Goal: Transaction & Acquisition: Purchase product/service

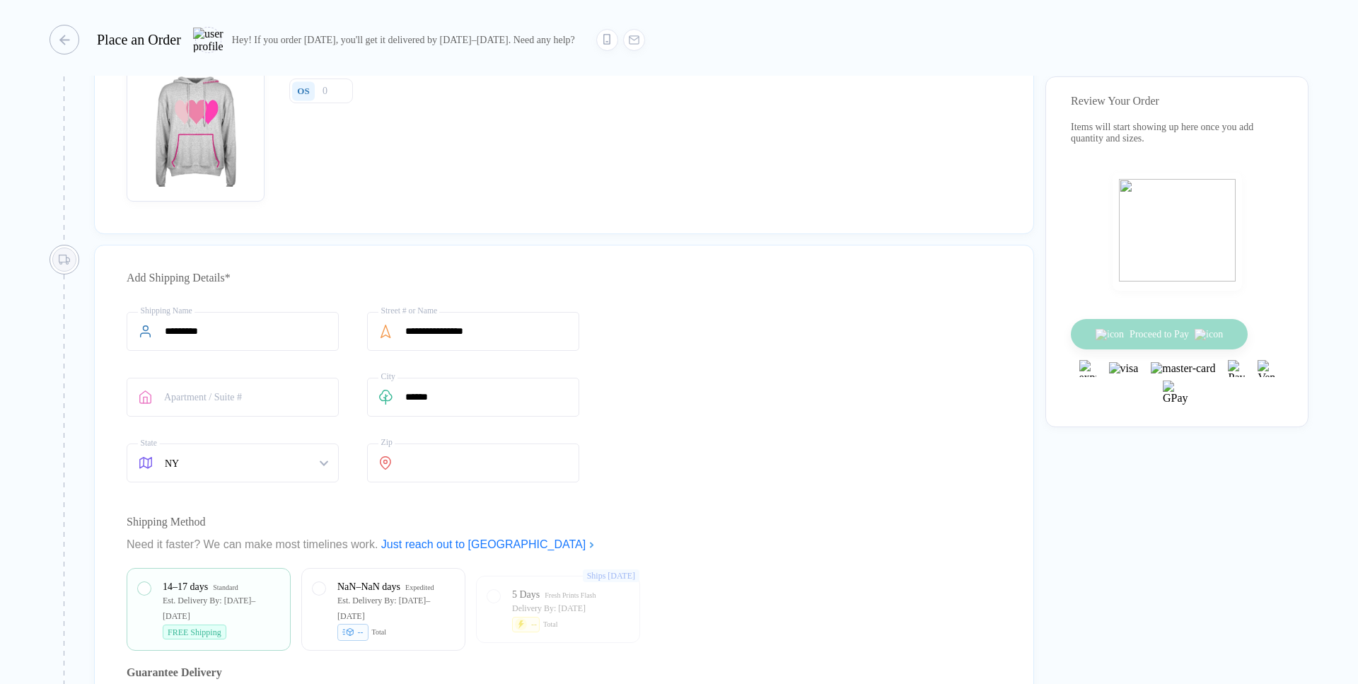
scroll to position [81, 0]
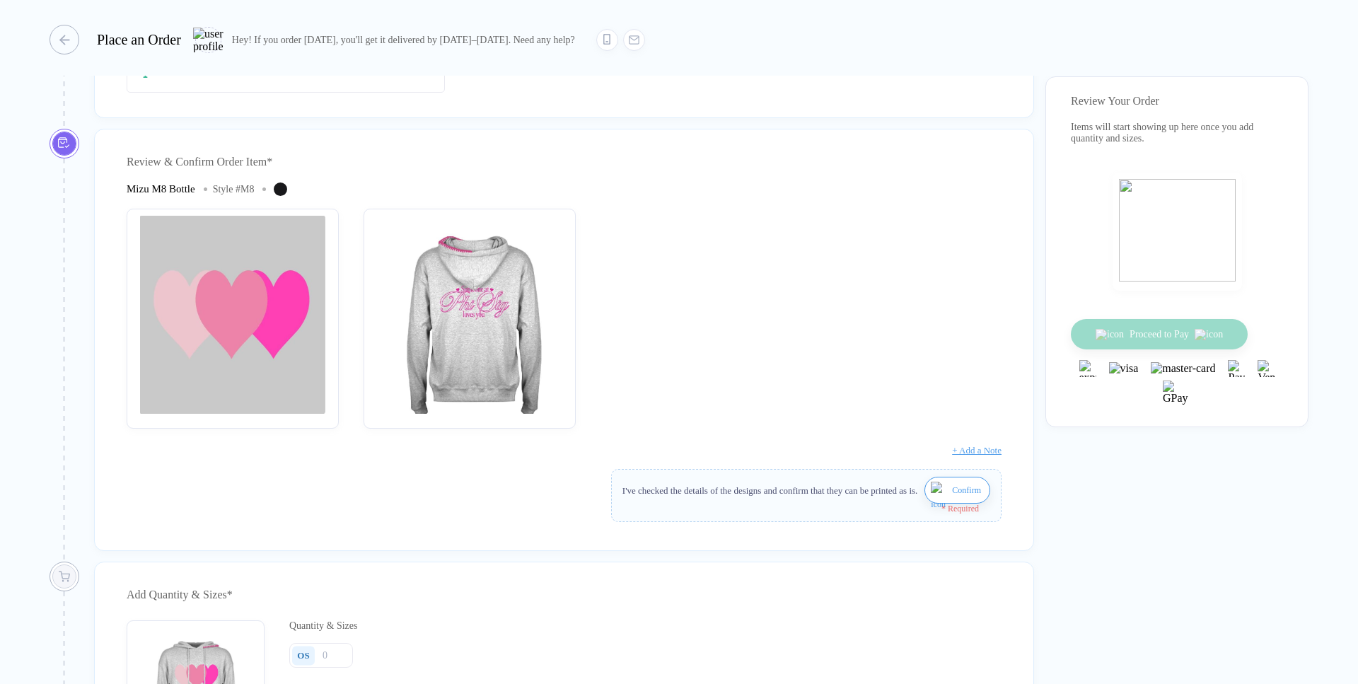
click at [244, 346] on img "button" at bounding box center [233, 315] width 198 height 198
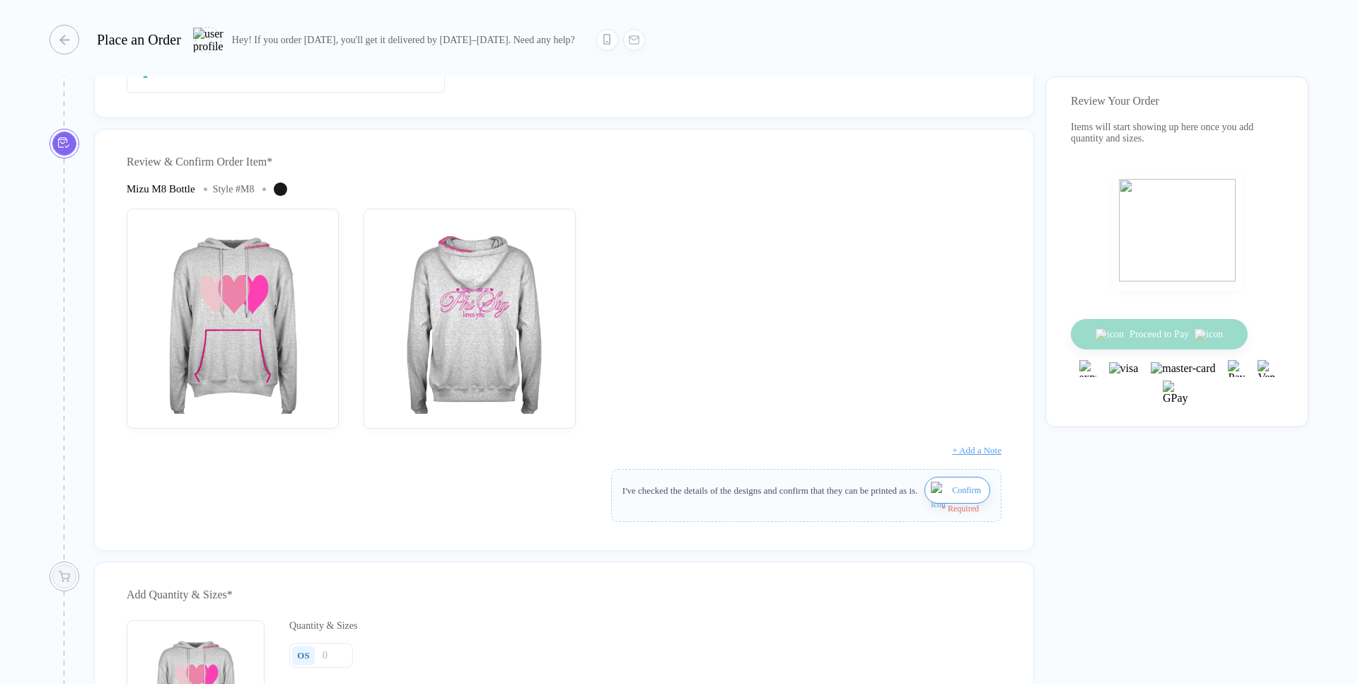
click at [961, 504] on button "Confirm" at bounding box center [958, 490] width 66 height 27
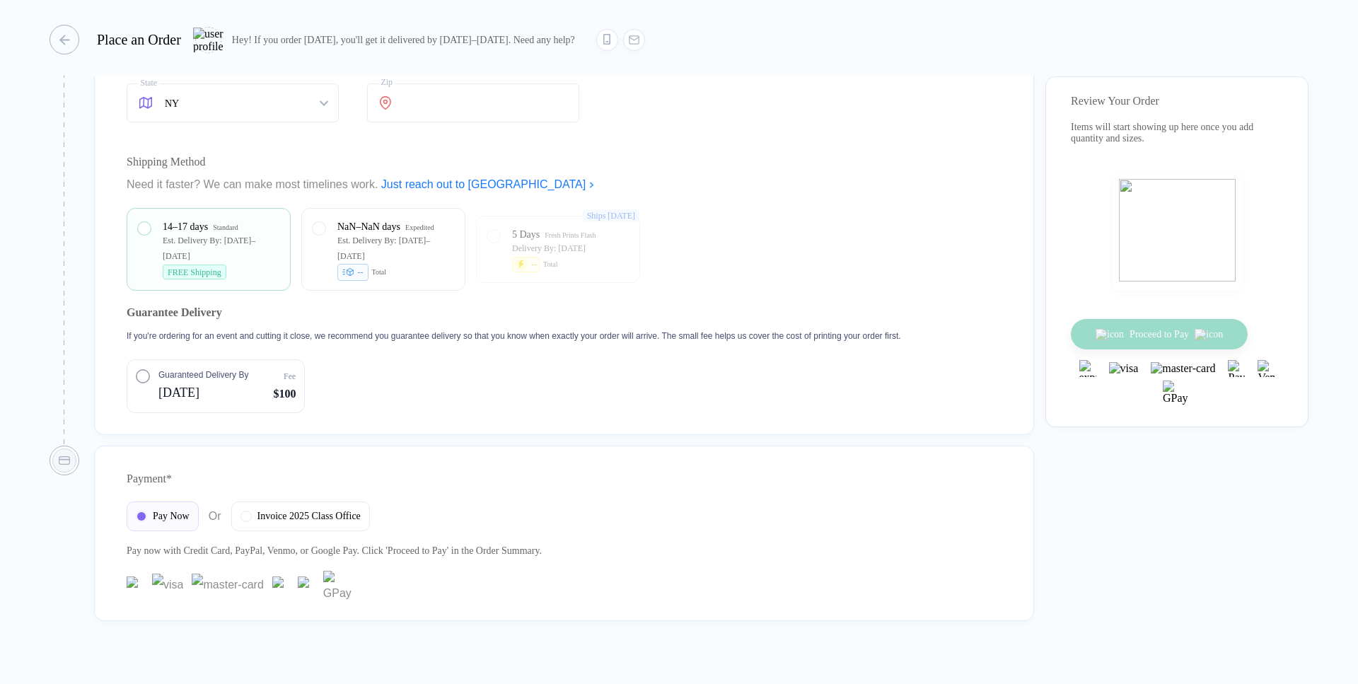
scroll to position [1009, 0]
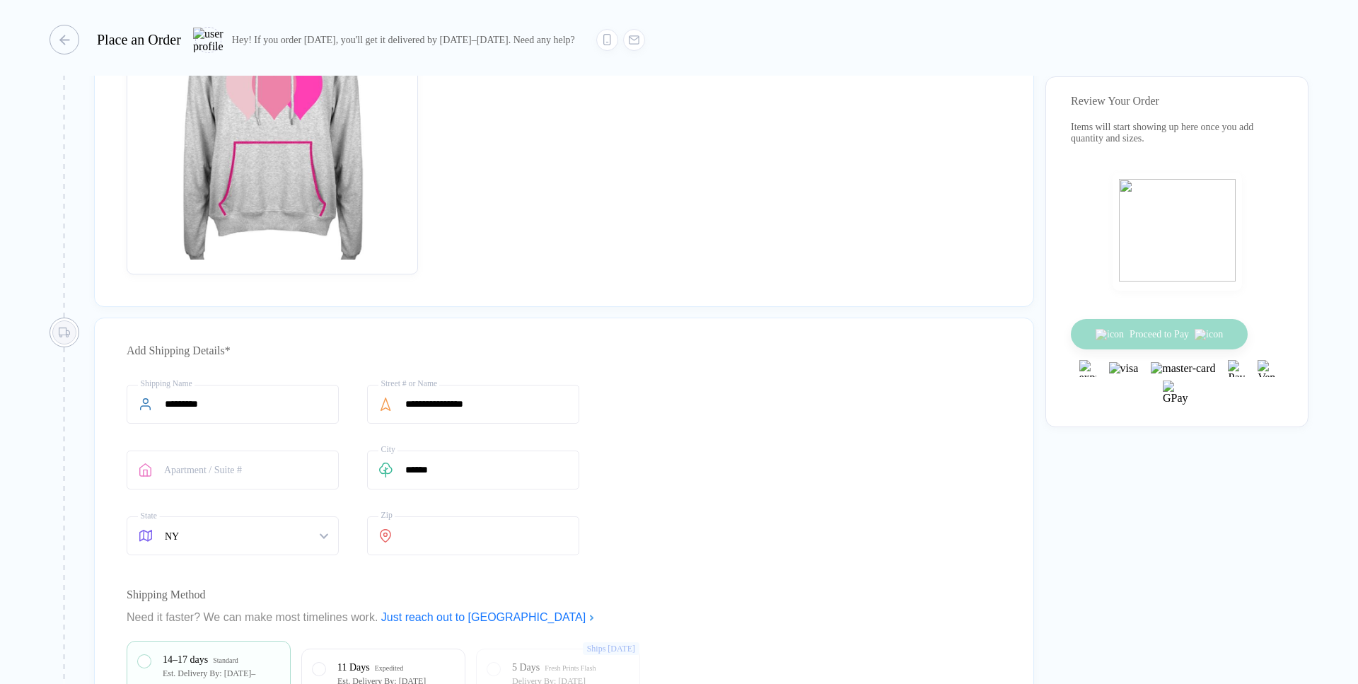
scroll to position [1172, 0]
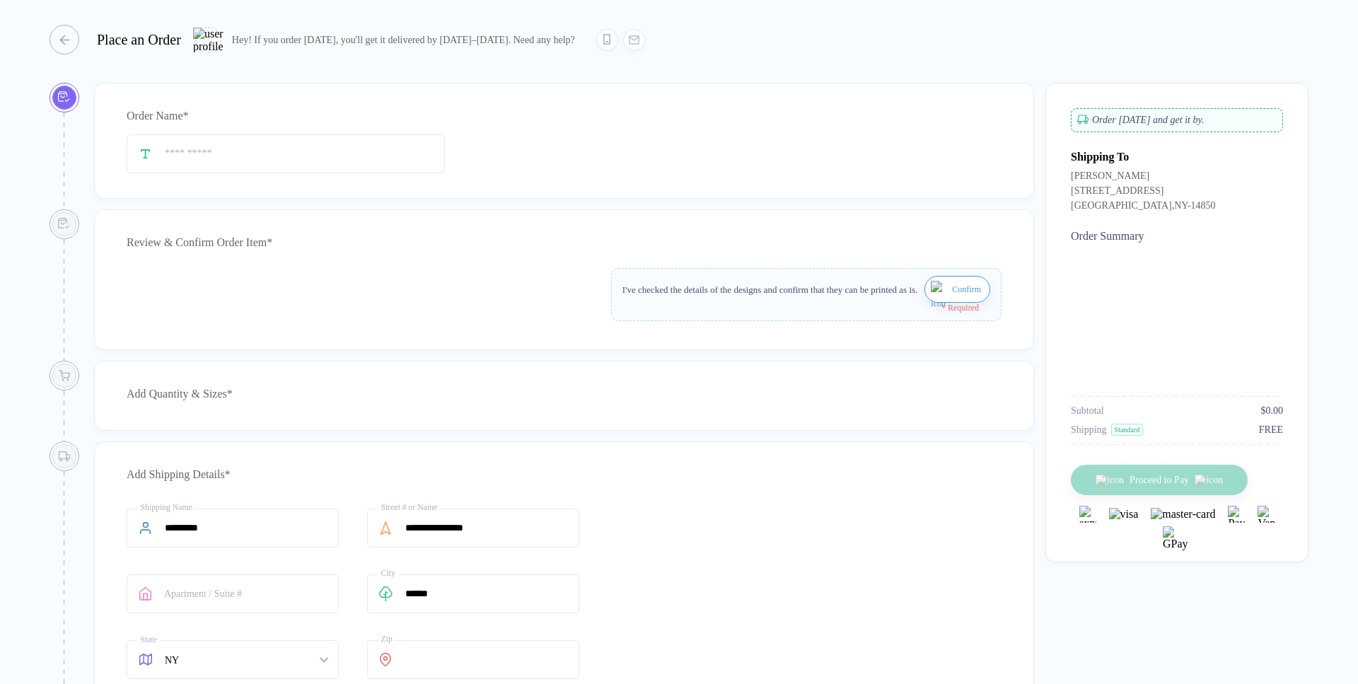
type input "*********"
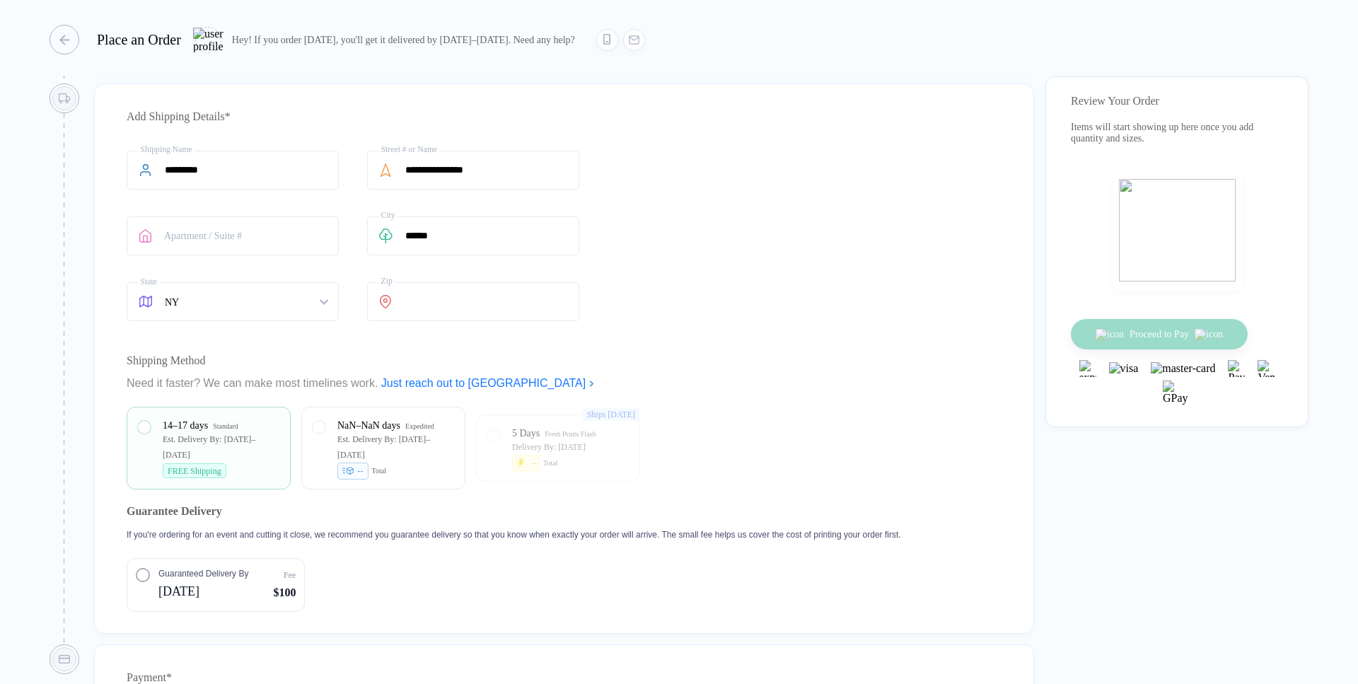
scroll to position [1019, 0]
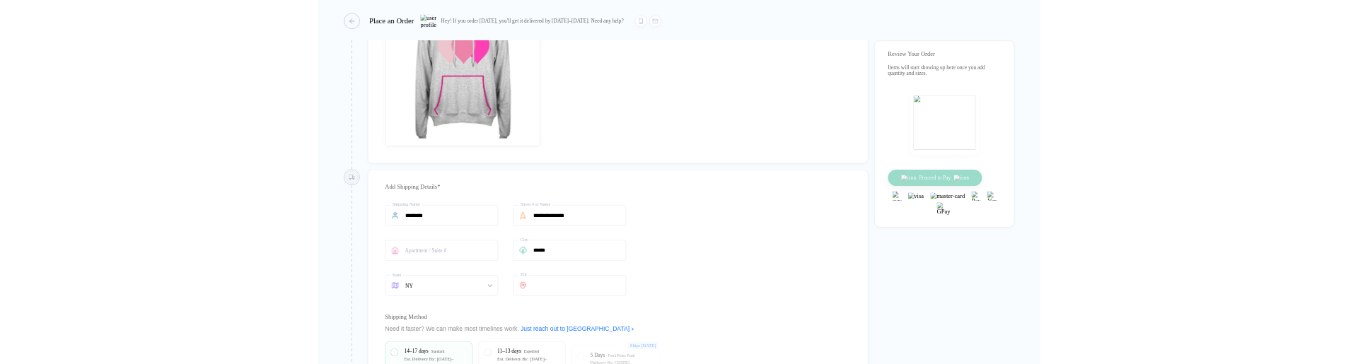
scroll to position [1188, 0]
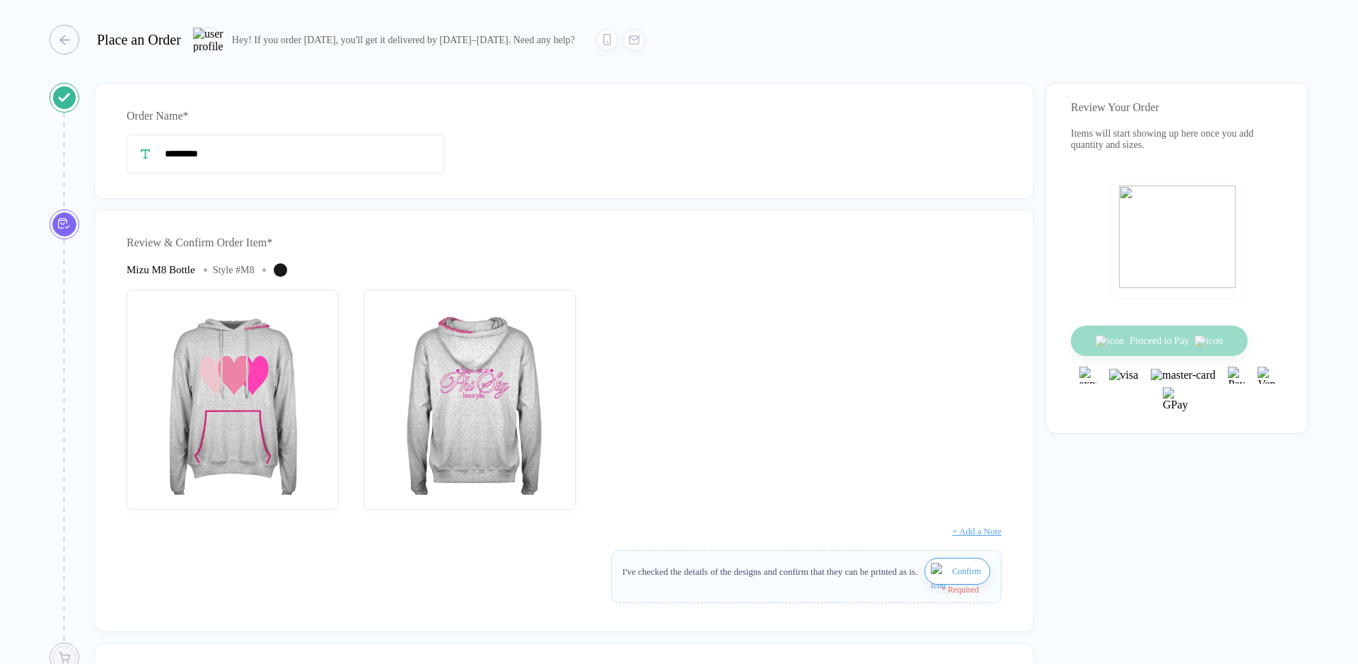
click at [129, 265] on div "Mizu M8 Bottle" at bounding box center [161, 270] width 69 height 12
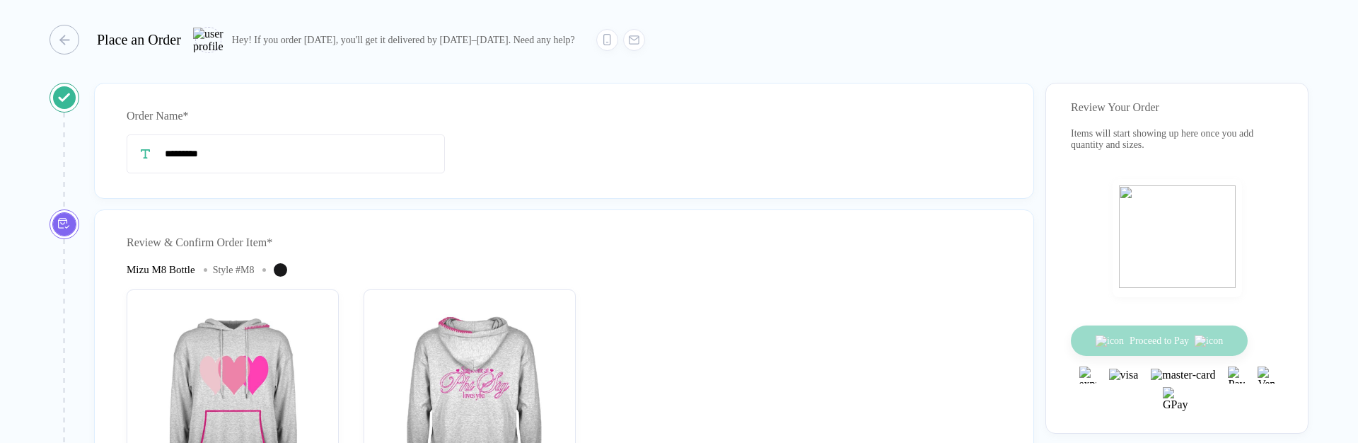
click at [178, 263] on div "Mizu M8 Bottle Style # M8" at bounding box center [208, 270] width 163 height 18
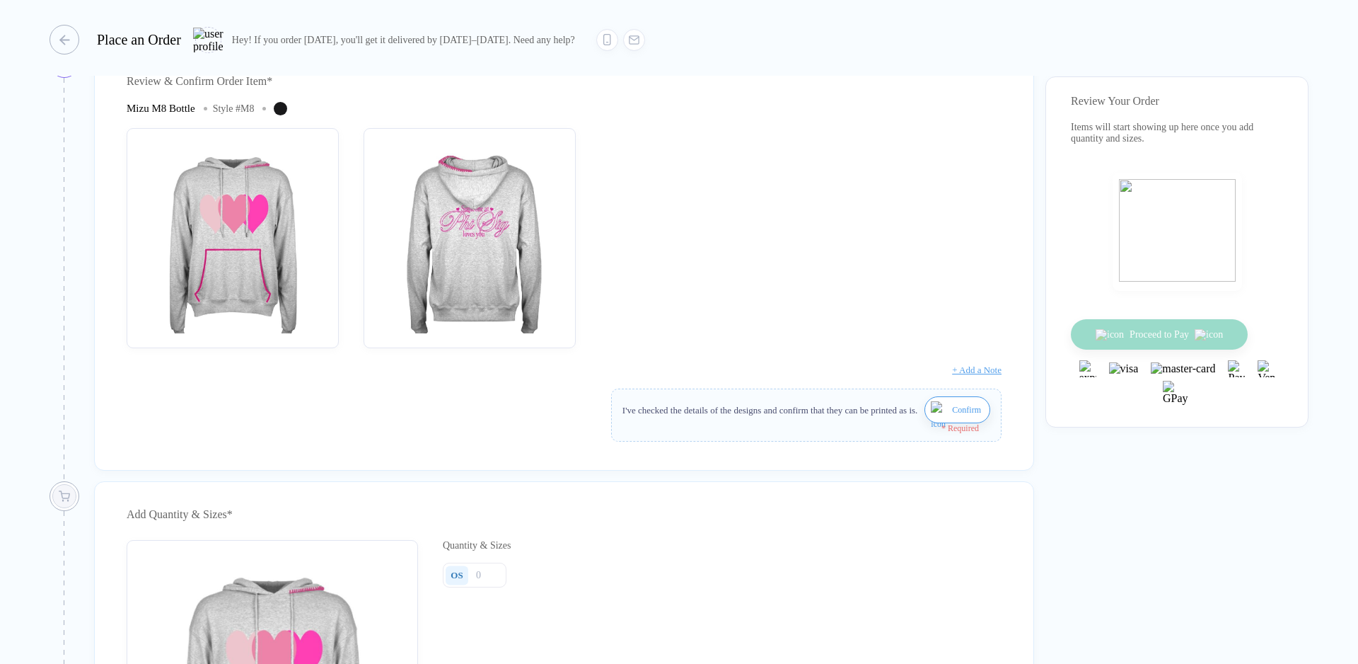
scroll to position [887, 0]
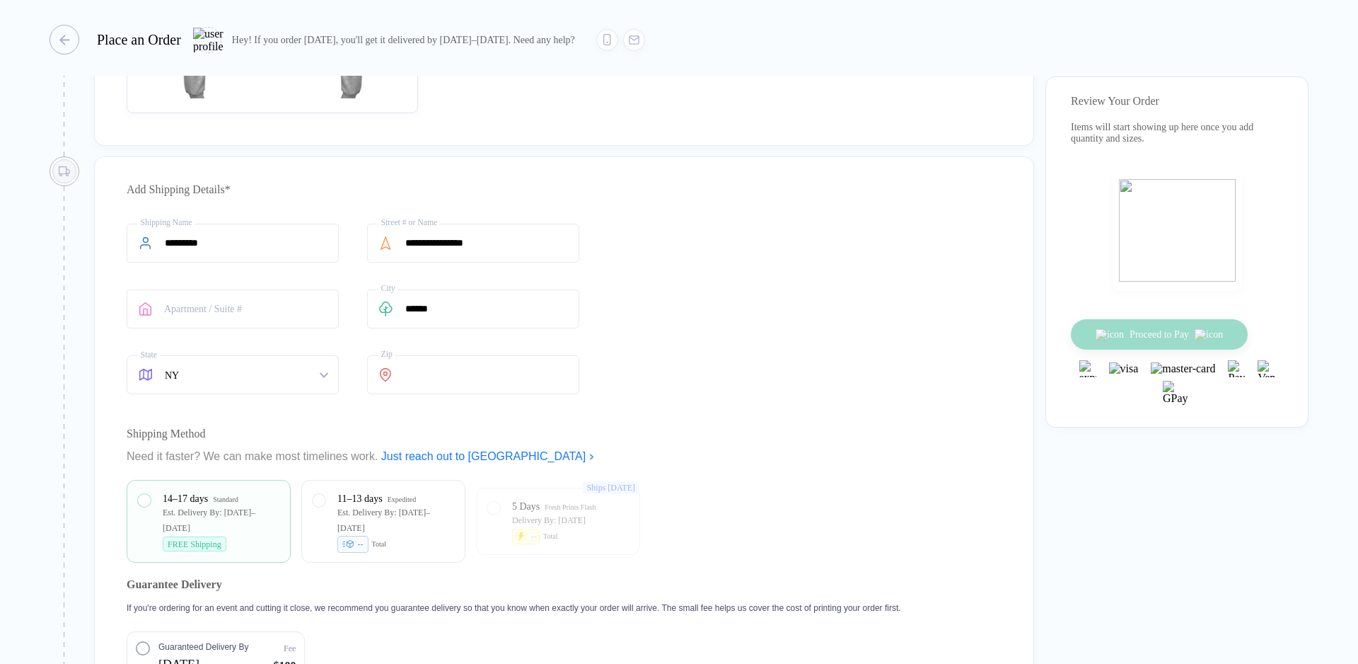
drag, startPoint x: 667, startPoint y: 219, endPoint x: 659, endPoint y: 119, distance: 100.1
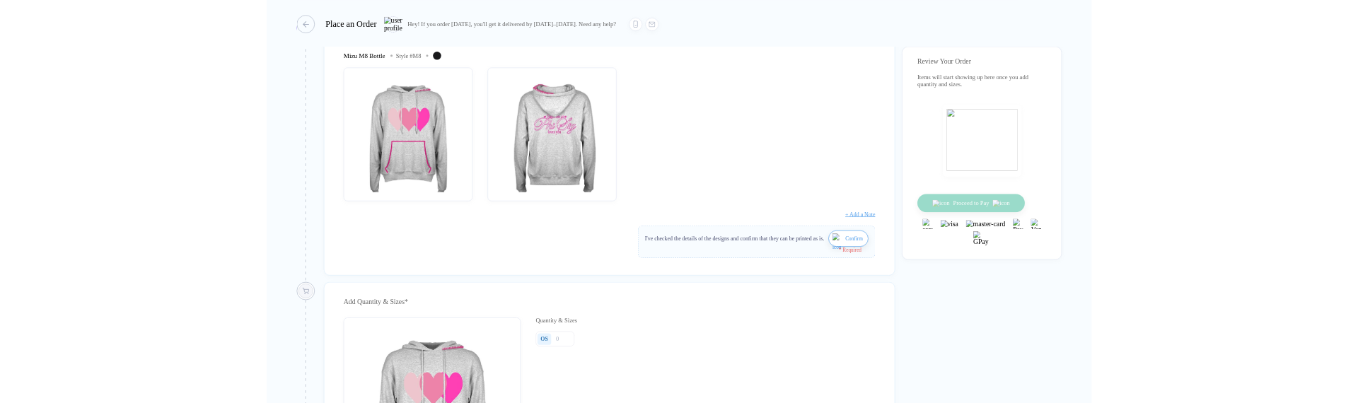
scroll to position [0, 0]
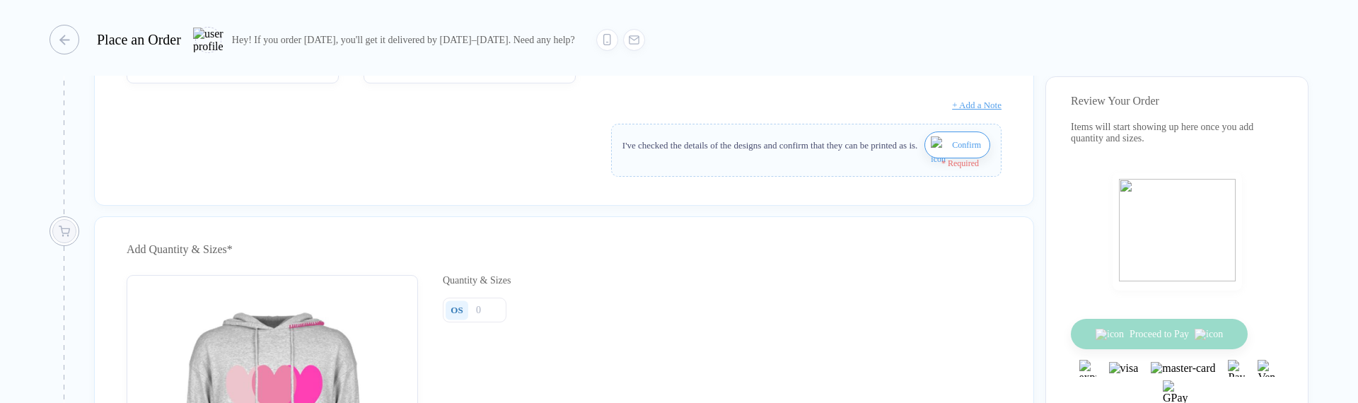
scroll to position [403, 0]
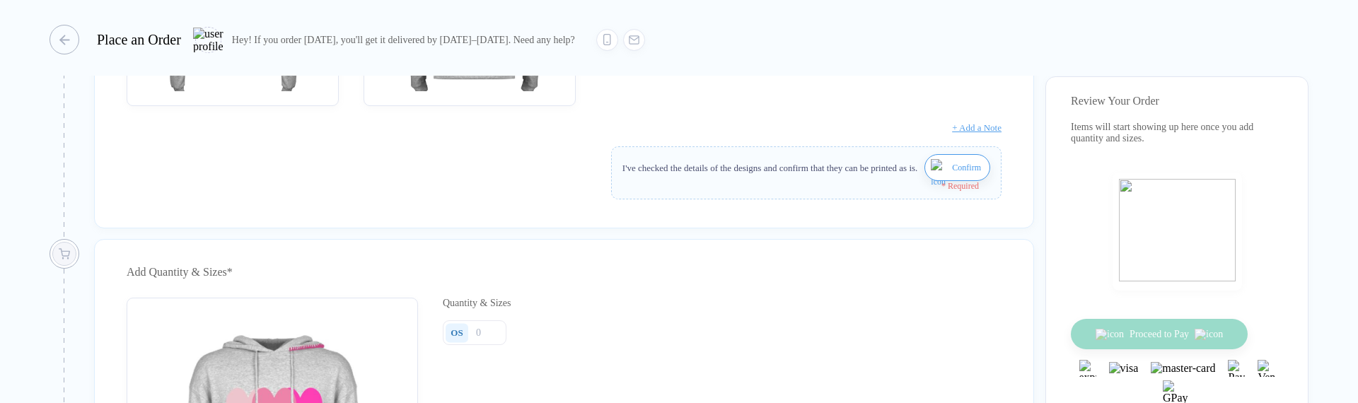
click at [941, 171] on img "button" at bounding box center [940, 176] width 18 height 34
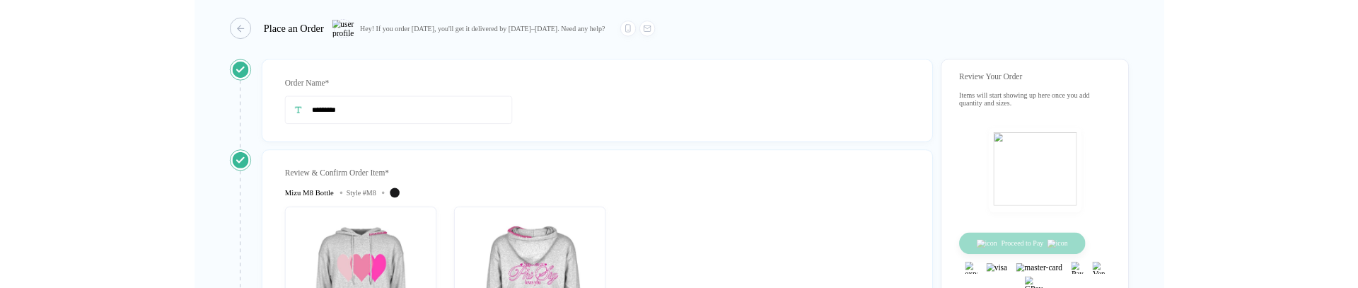
scroll to position [242, 0]
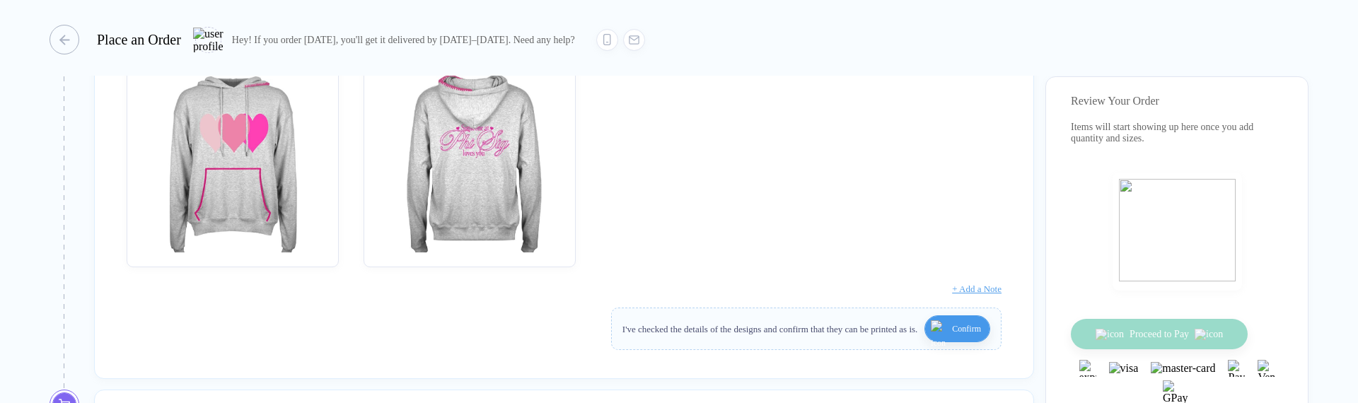
click at [947, 341] on button "Confirm" at bounding box center [958, 329] width 66 height 27
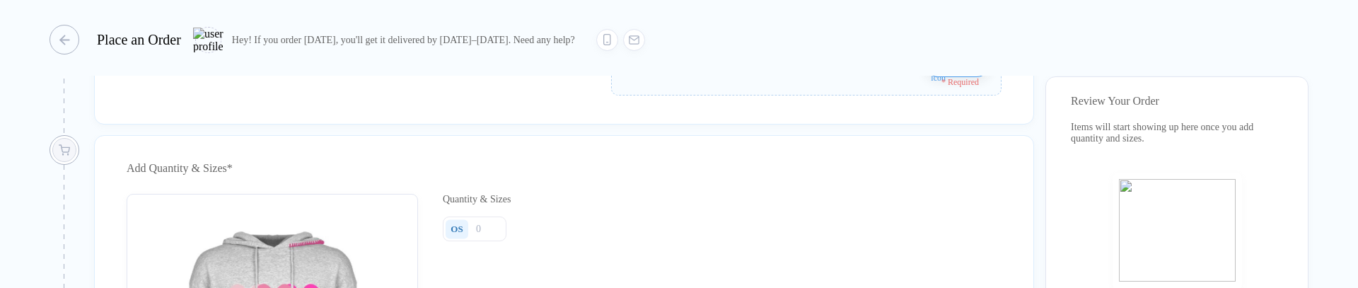
scroll to position [484, 0]
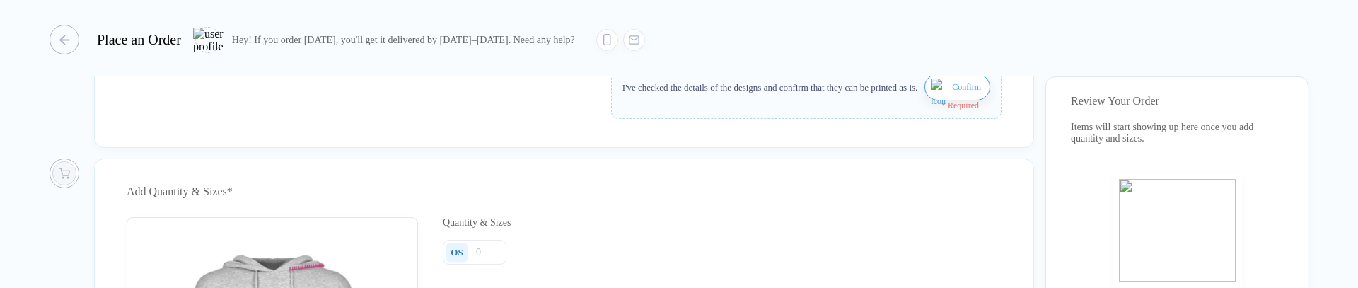
click at [960, 84] on span "Confirm" at bounding box center [966, 87] width 29 height 23
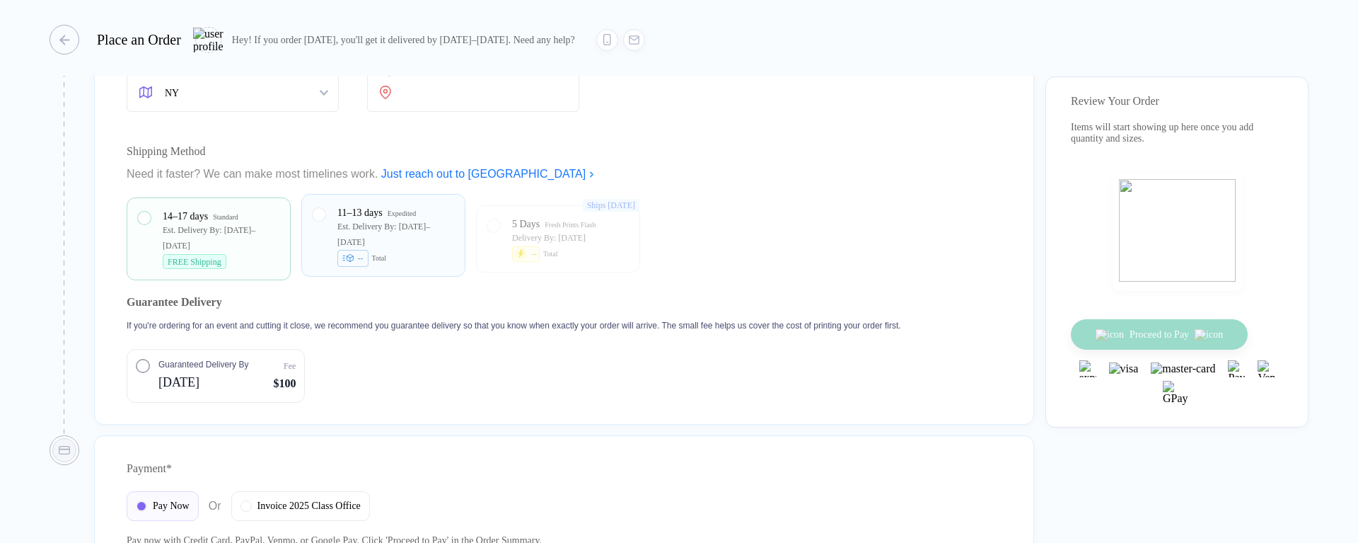
scroll to position [1087, 0]
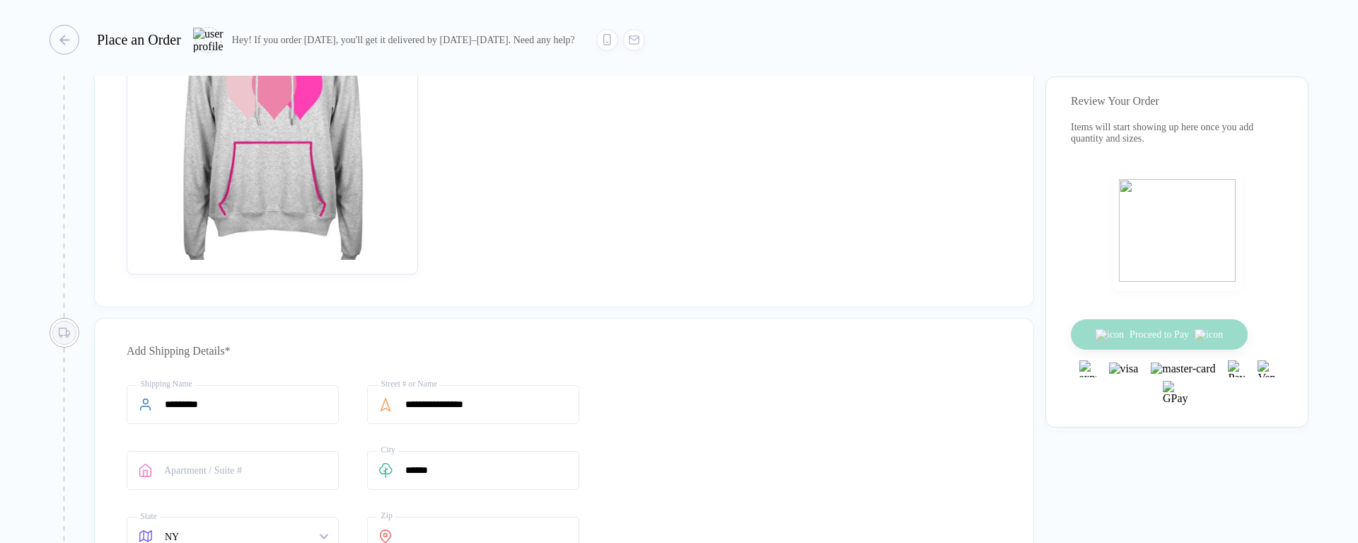
scroll to position [1210, 0]
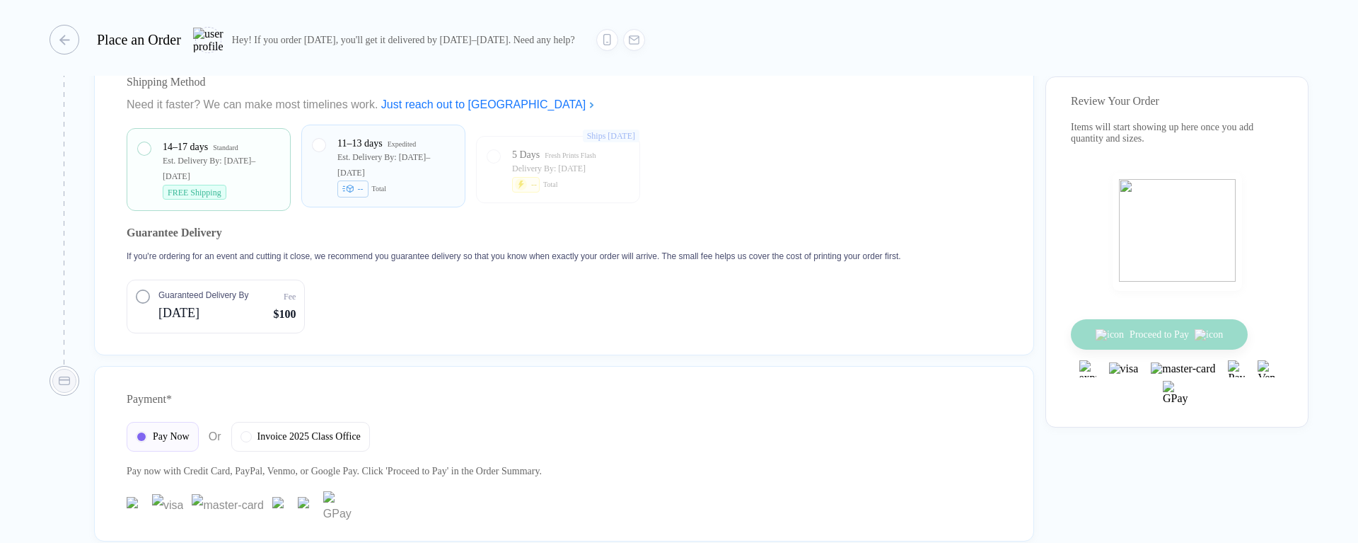
scroll to position [1168, 0]
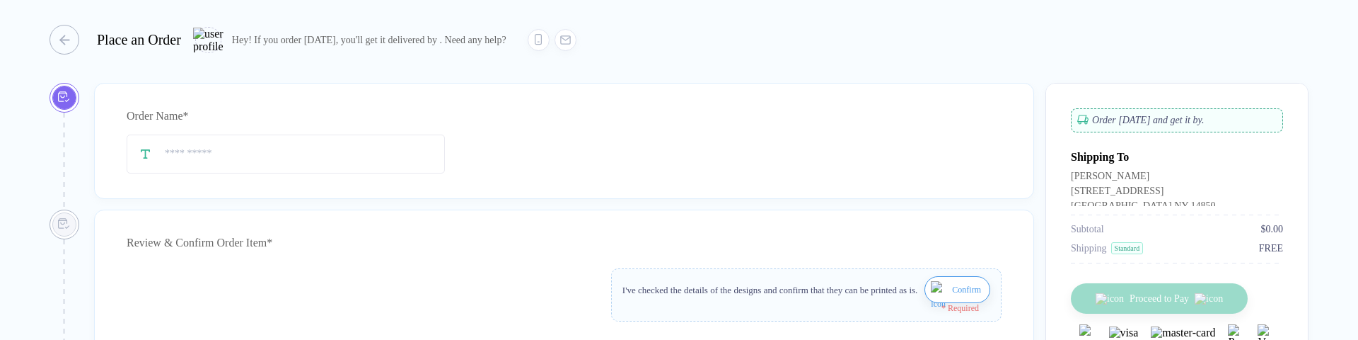
type input "*********"
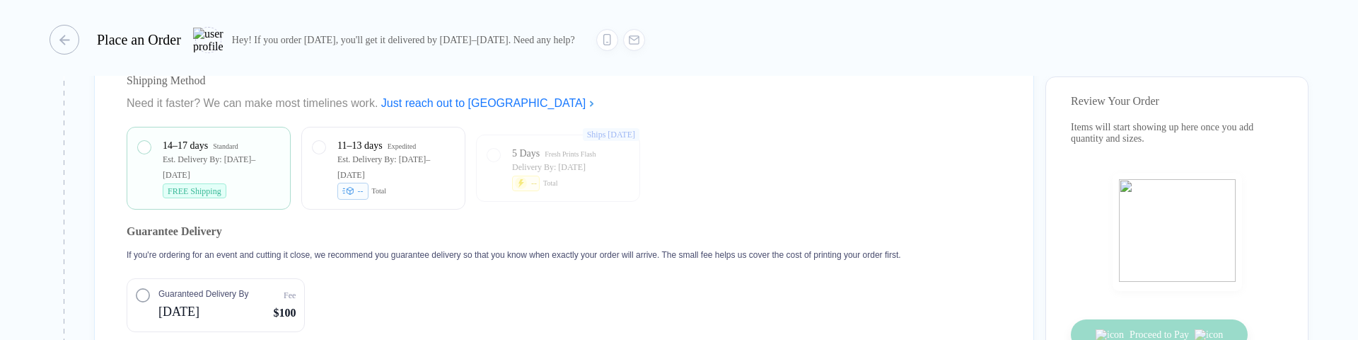
scroll to position [1210, 0]
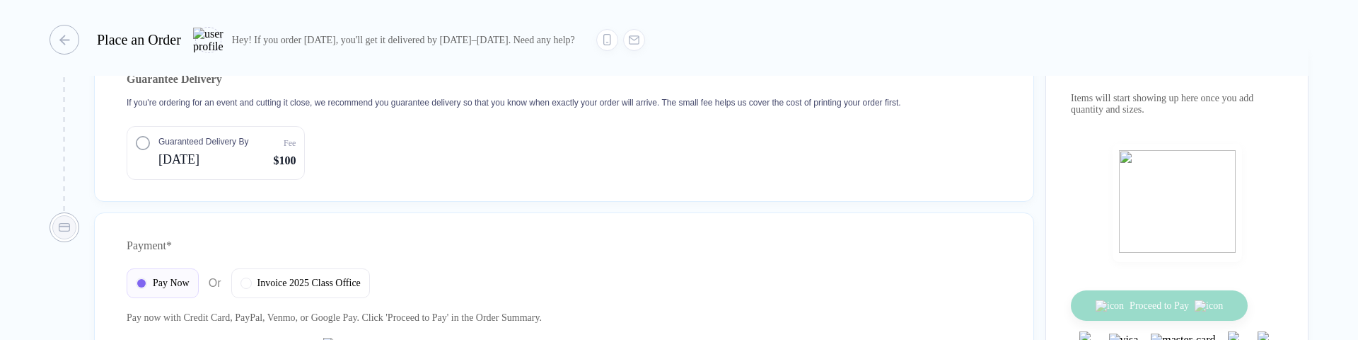
scroll to position [1290, 0]
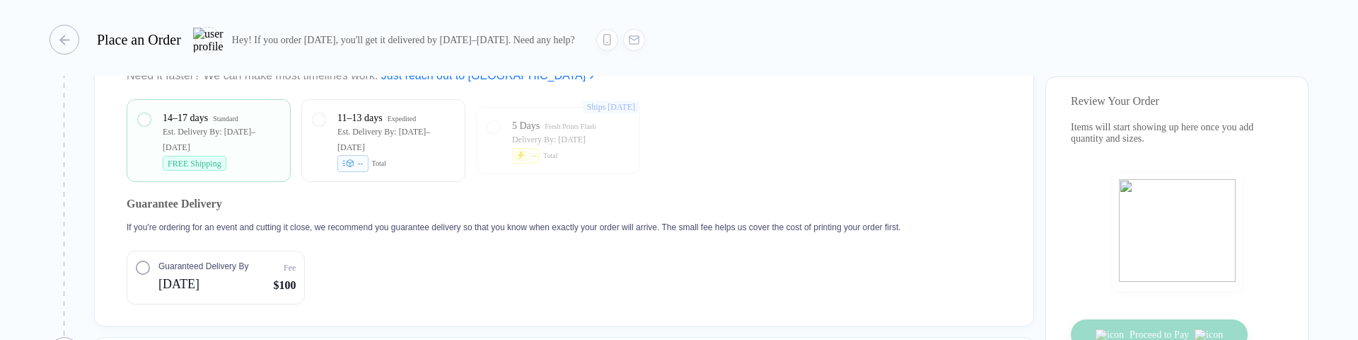
scroll to position [1210, 0]
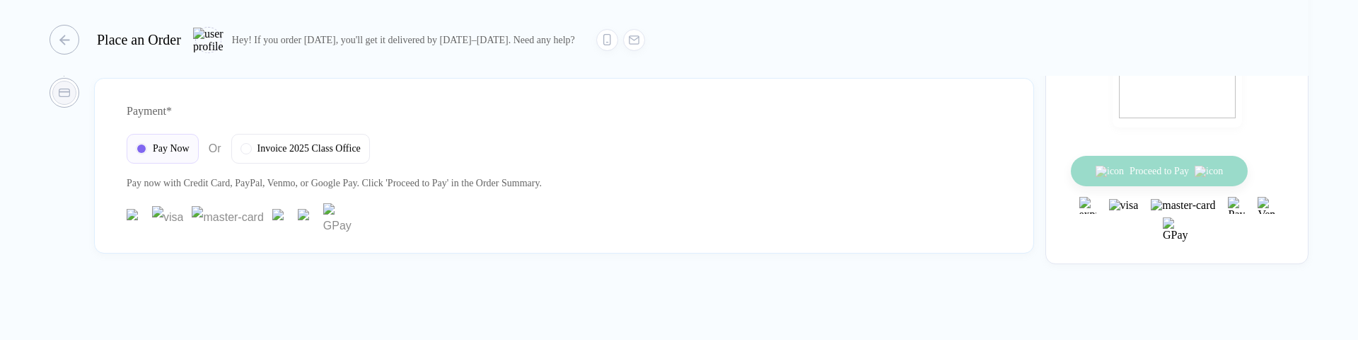
scroll to position [1290, 0]
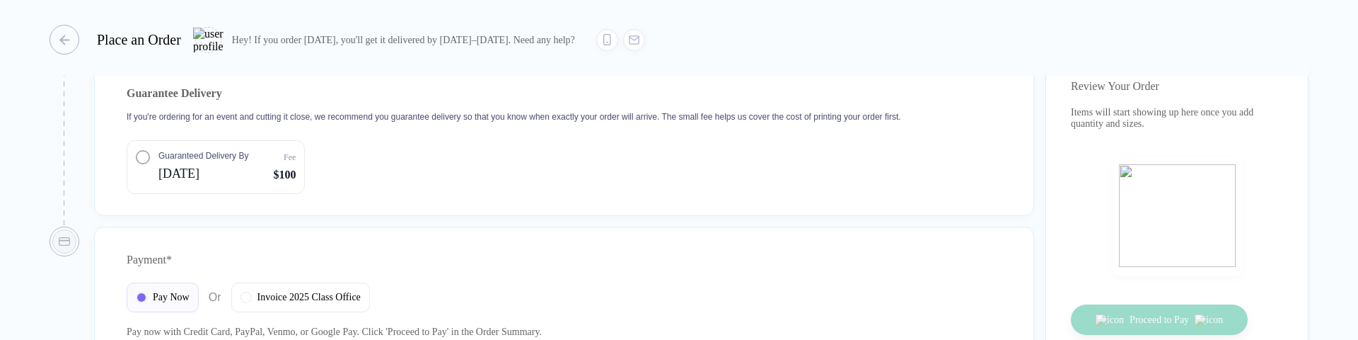
scroll to position [1355, 0]
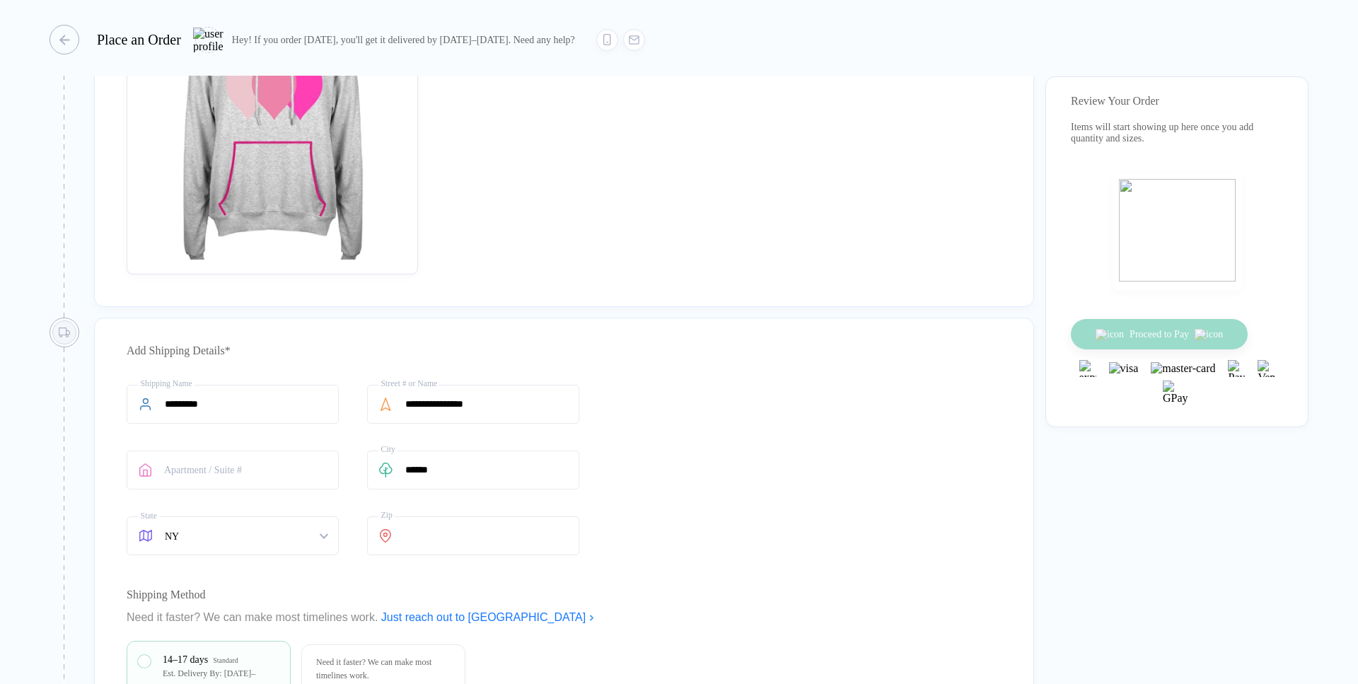
scroll to position [1050, 0]
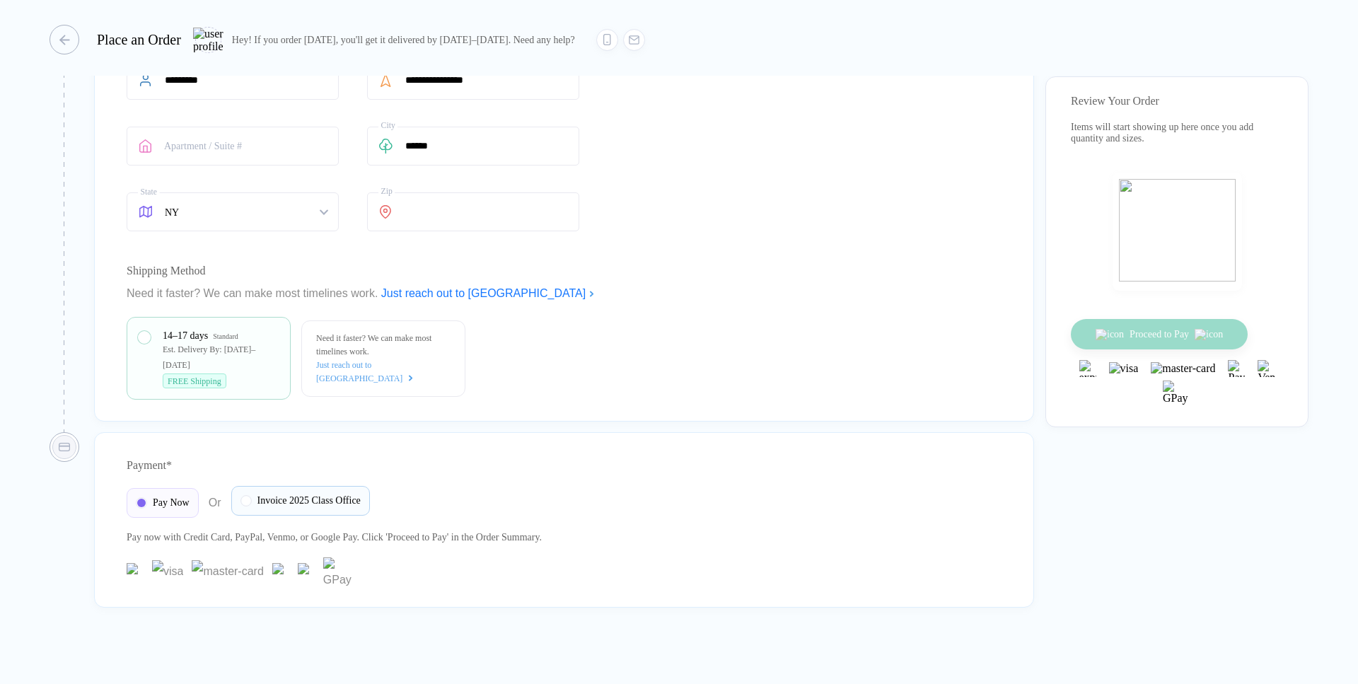
click at [337, 496] on span "Invoice 2025 Class Office" at bounding box center [309, 500] width 103 height 11
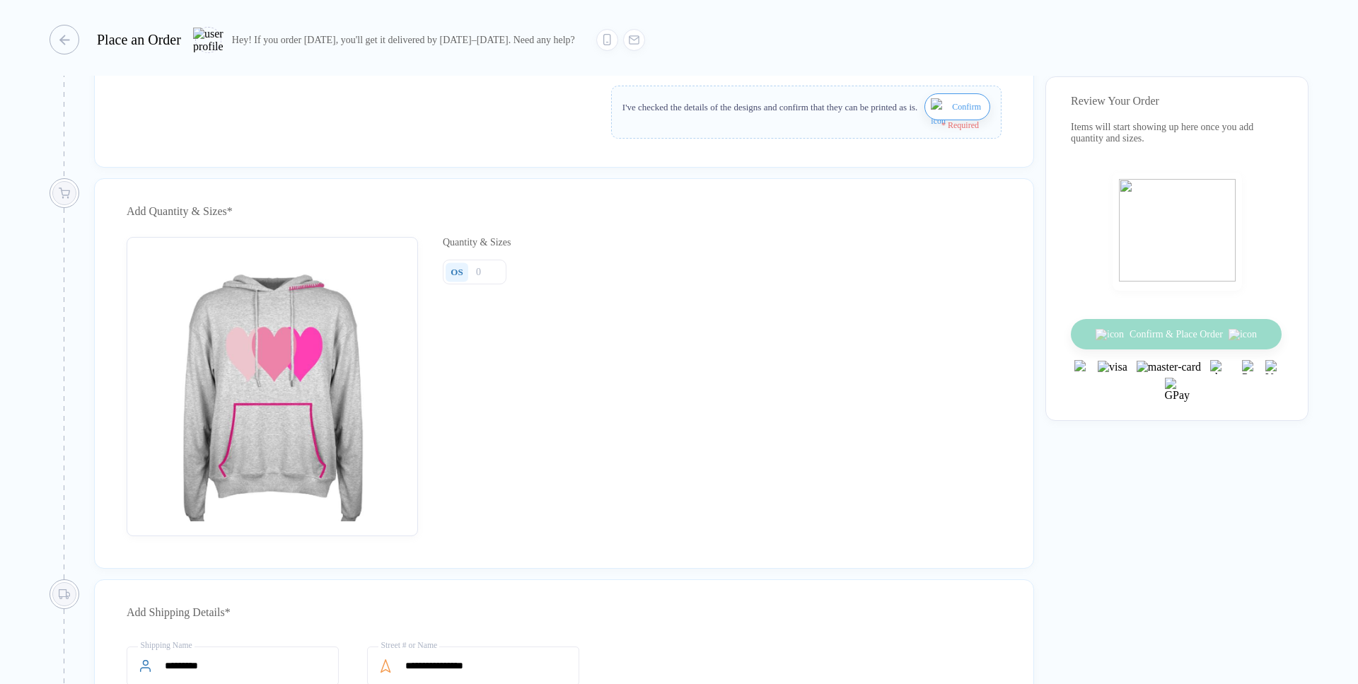
scroll to position [61, 0]
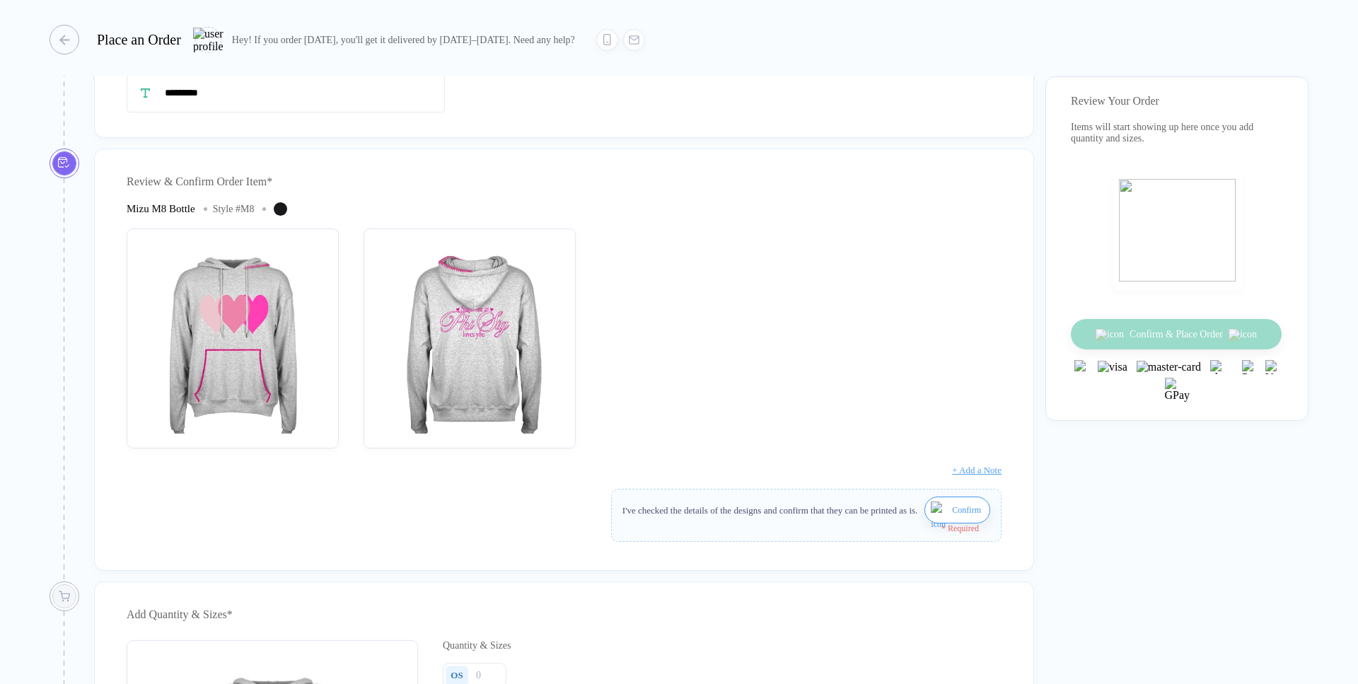
click at [955, 524] on div "I've checked the details of the designs and confirm that they can be printed as…" at bounding box center [807, 510] width 368 height 27
click at [956, 524] on button "Confirm" at bounding box center [958, 510] width 66 height 27
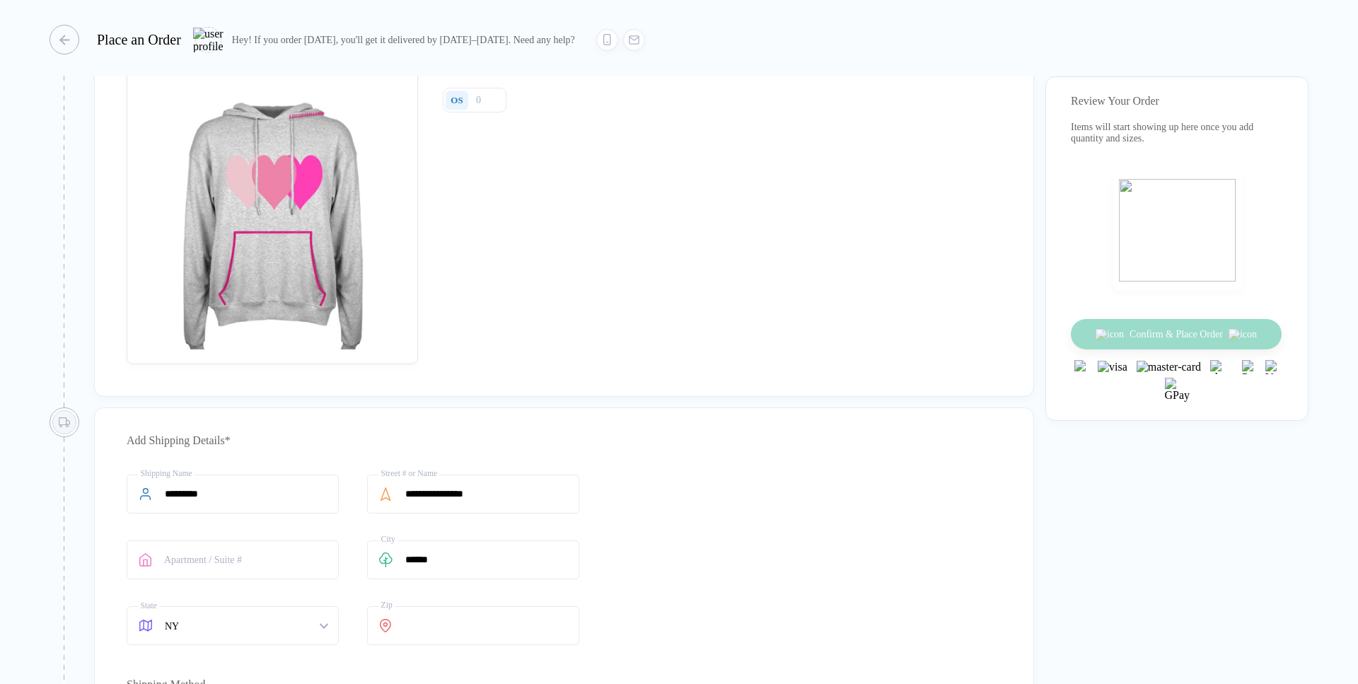
scroll to position [383, 0]
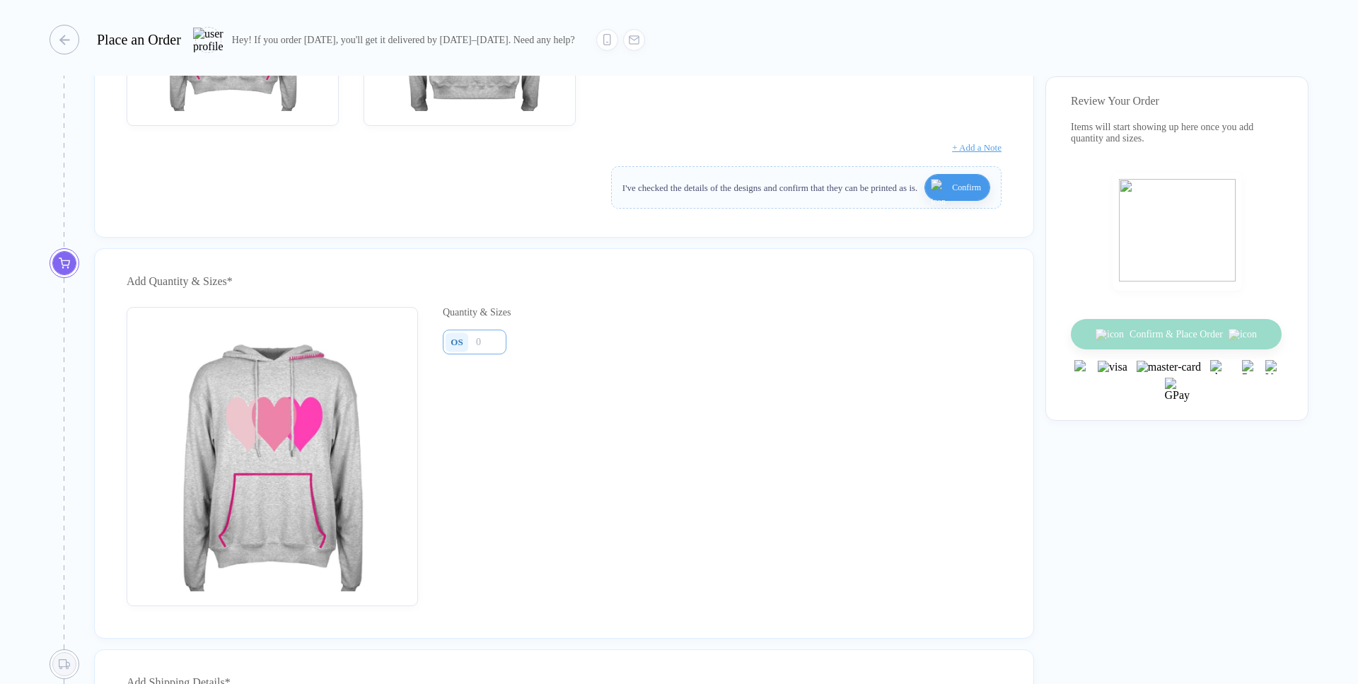
click at [487, 337] on div "Quantity & Sizes OS" at bounding box center [480, 456] width 74 height 299
click at [502, 345] on input "number" at bounding box center [475, 342] width 64 height 25
type input "1"
type input "2"
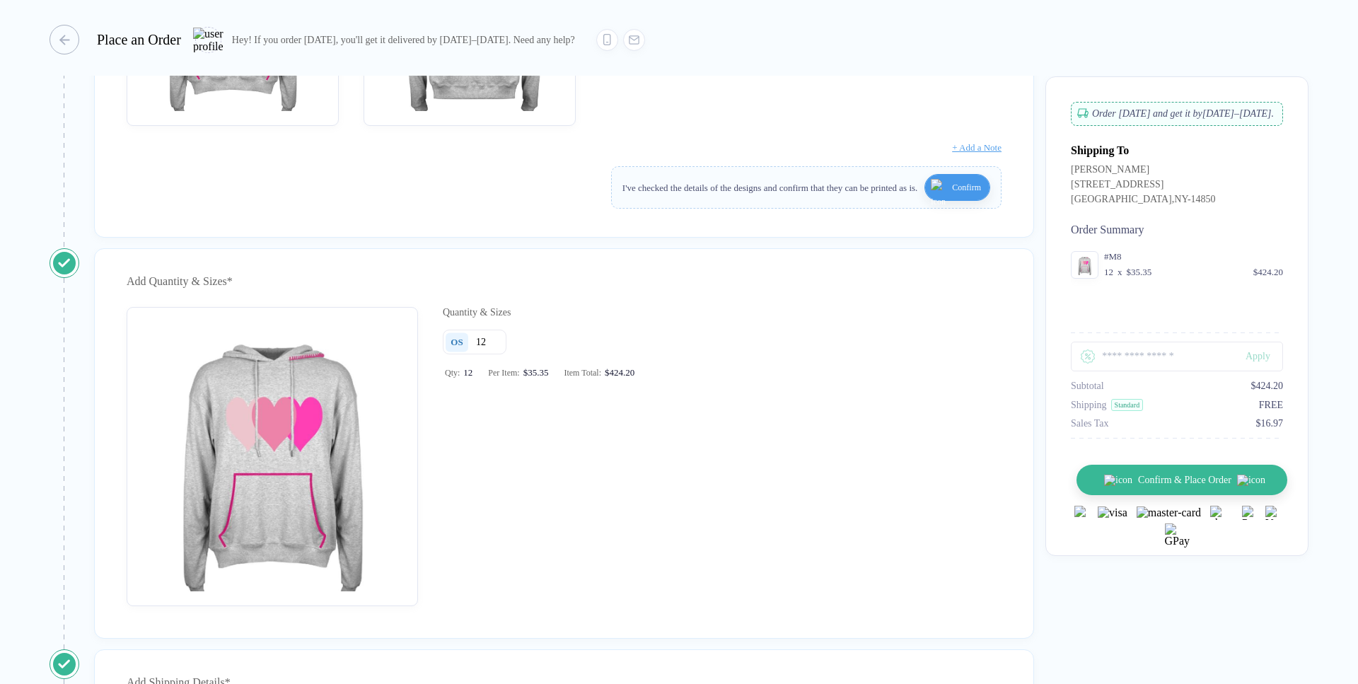
type input "12"
click at [1234, 491] on button "Confirm & Place Order" at bounding box center [1182, 480] width 211 height 30
